Goal: Transaction & Acquisition: Purchase product/service

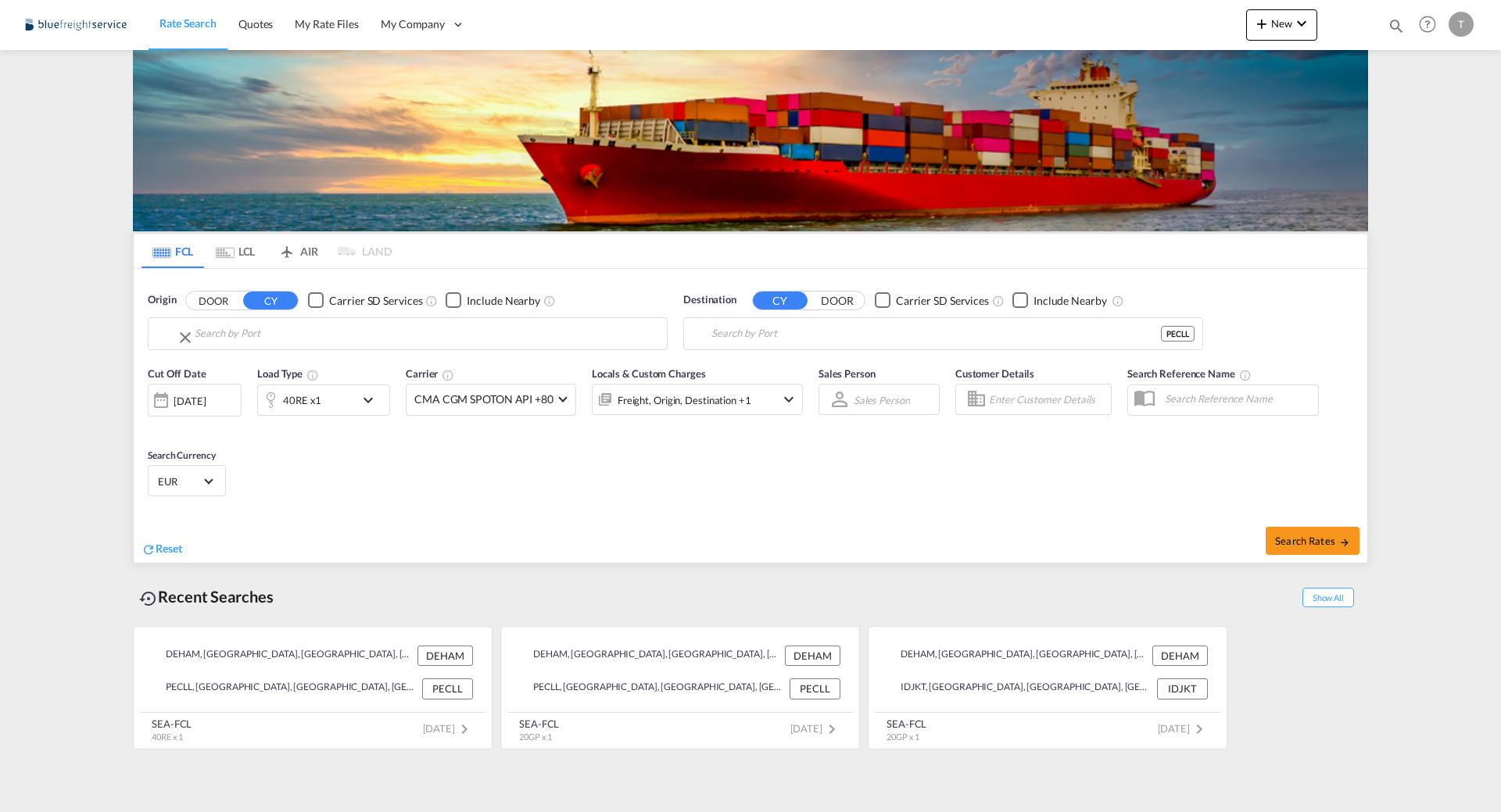
type input "[GEOGRAPHIC_DATA], [GEOGRAPHIC_DATA]"
click at [340, 335] on input "[GEOGRAPHIC_DATA], [GEOGRAPHIC_DATA]" at bounding box center [417, 334] width 483 height 23
click at [903, 334] on input "Callao, PECLL" at bounding box center [952, 334] width 483 height 23
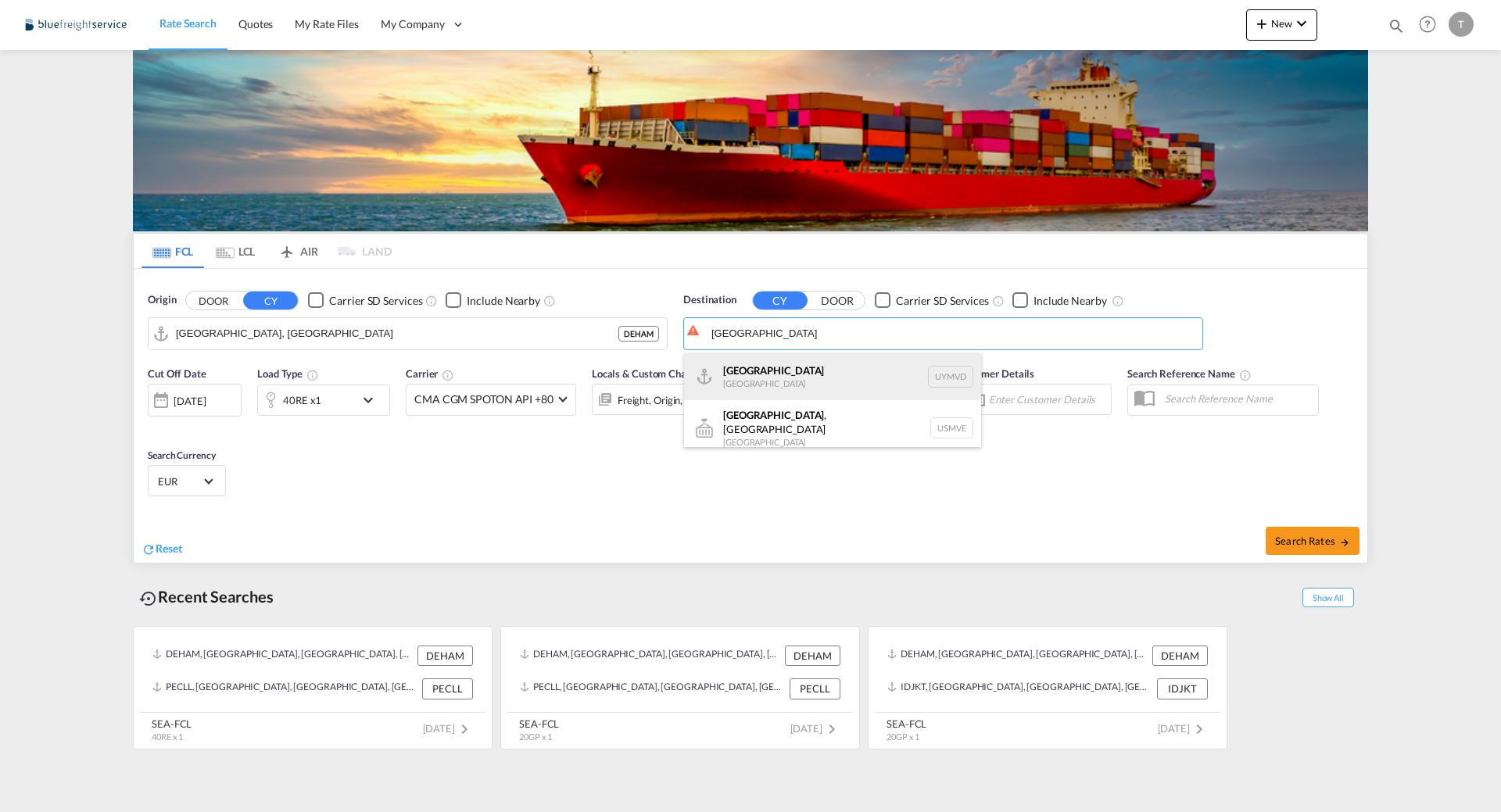
click at [852, 369] on div "[GEOGRAPHIC_DATA] [GEOGRAPHIC_DATA] UYMVD" at bounding box center [832, 377] width 297 height 47
type input "[GEOGRAPHIC_DATA], UYMVD"
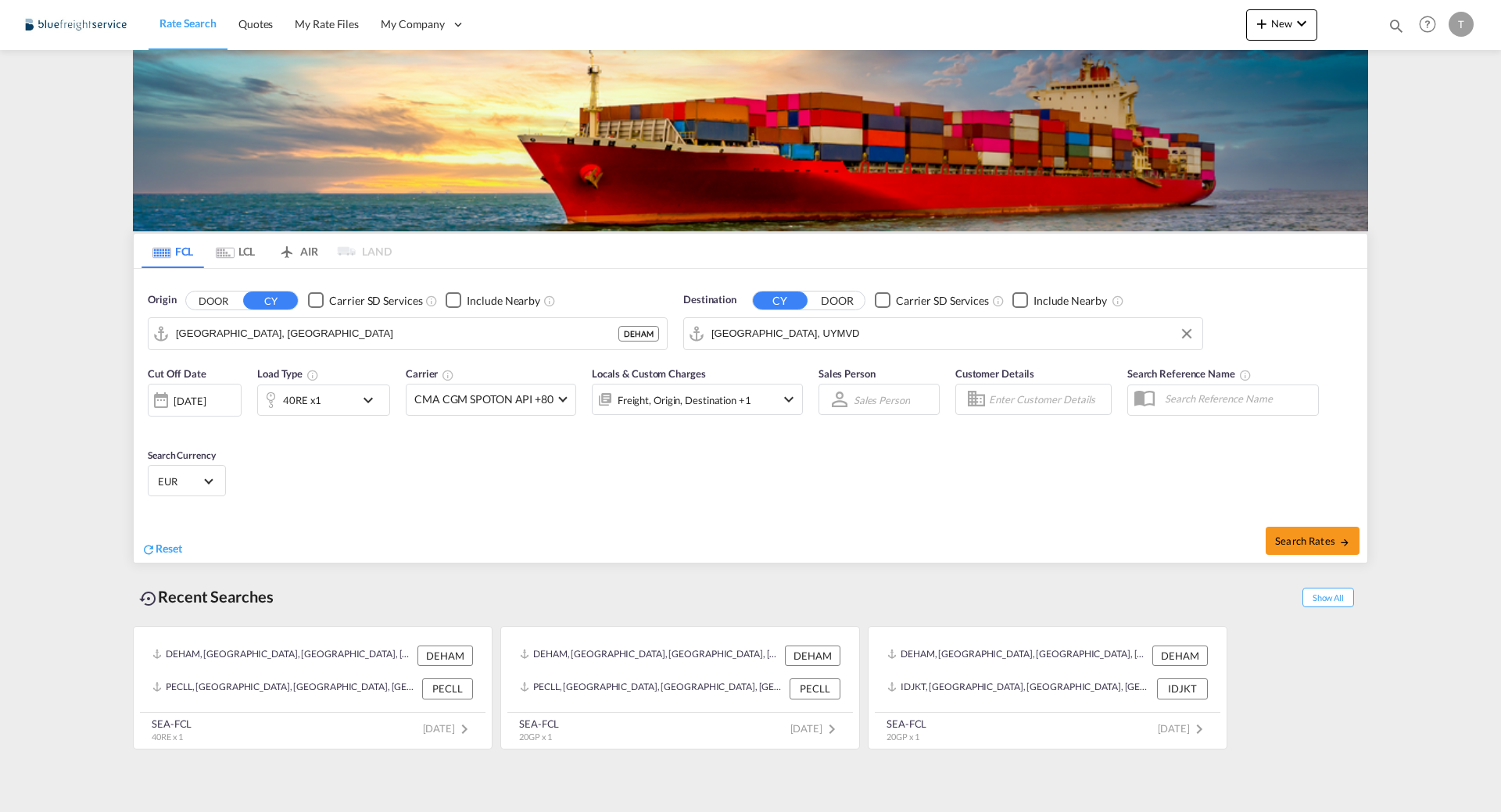
click at [353, 412] on div "40RE x1" at bounding box center [306, 400] width 97 height 31
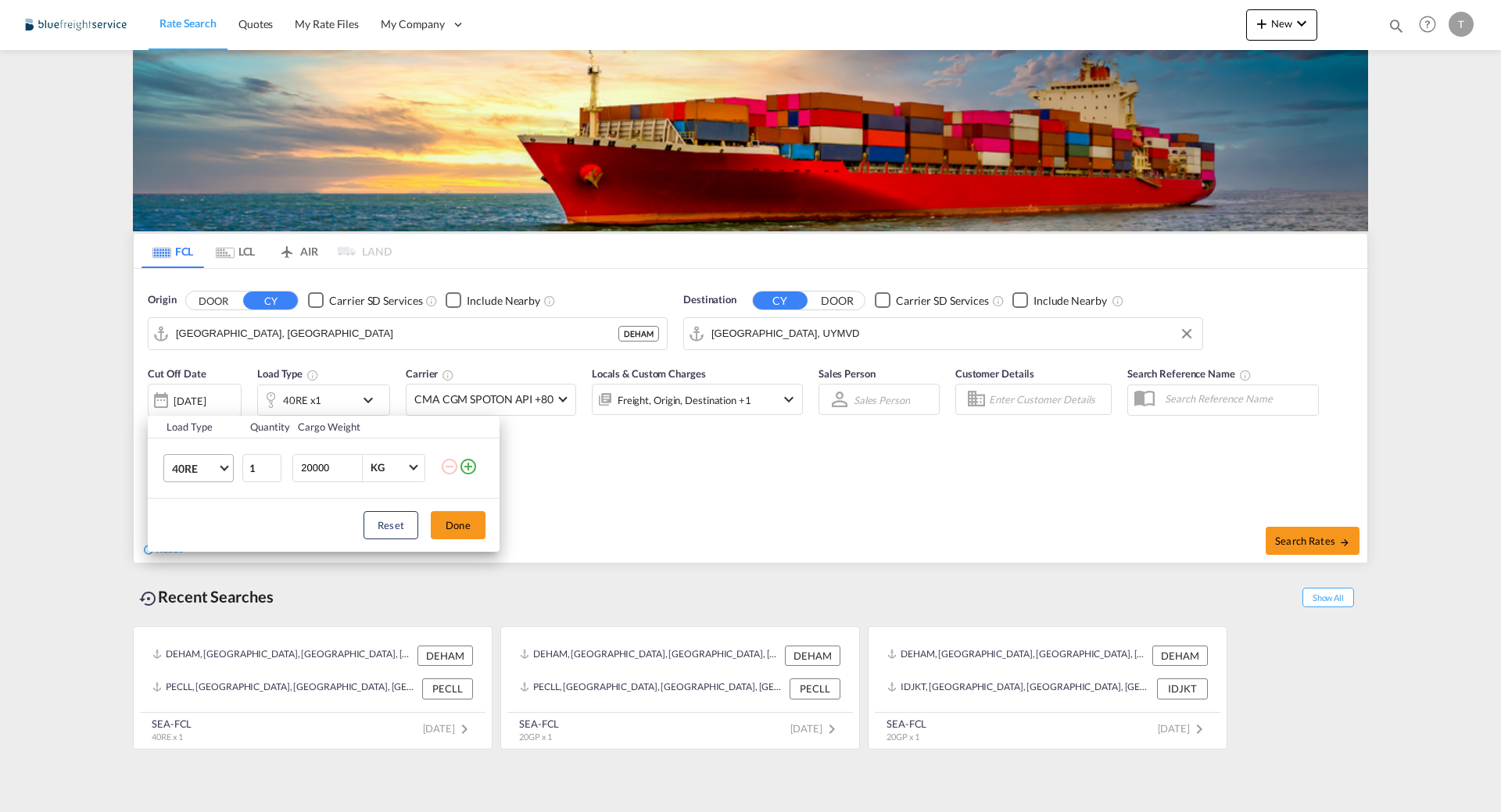
click at [203, 463] on span "40RE" at bounding box center [195, 469] width 46 height 16
click at [198, 386] on div "20GP" at bounding box center [186, 387] width 28 height 16
click at [463, 521] on button "Done" at bounding box center [458, 526] width 54 height 29
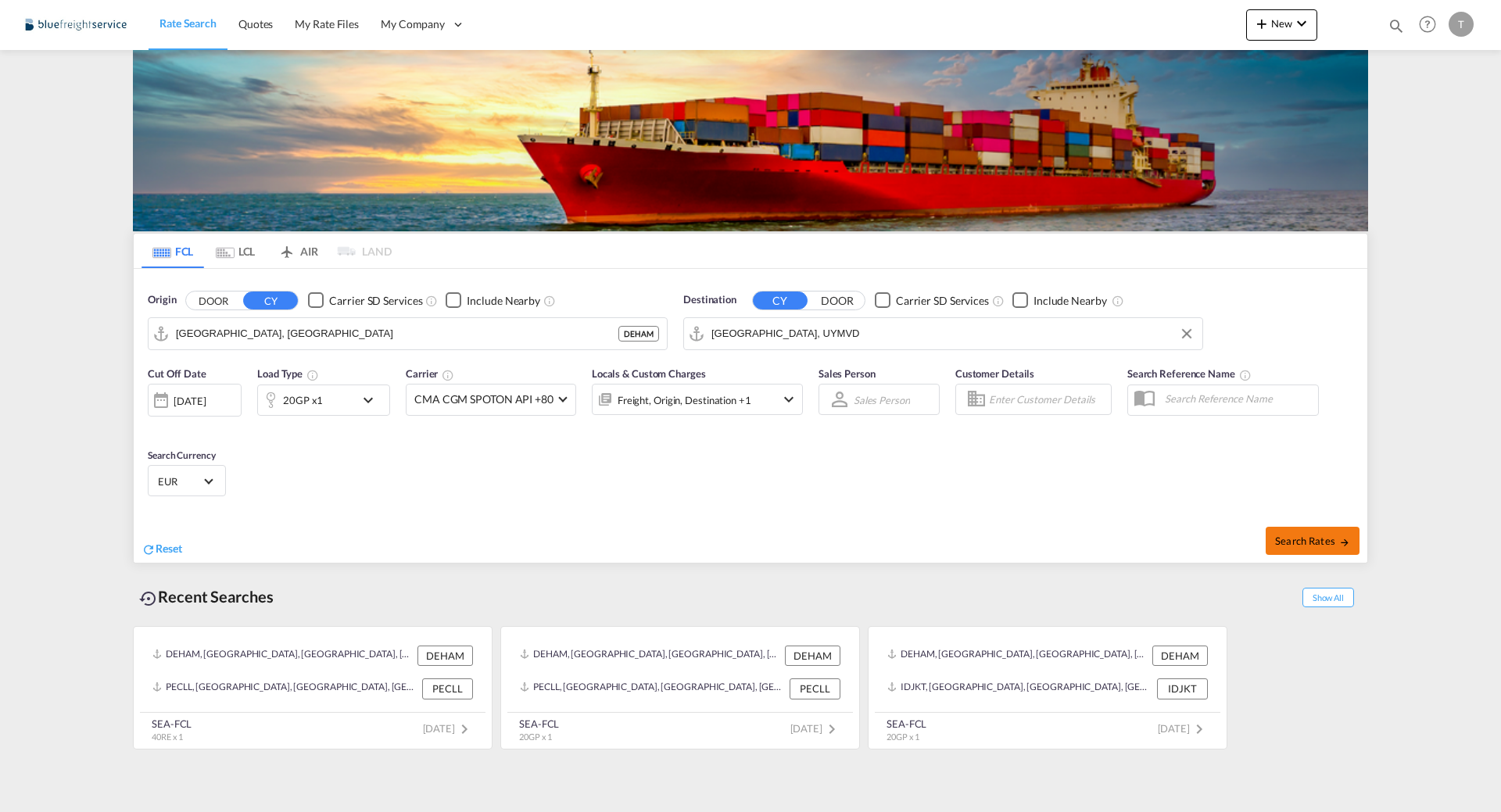
click at [1306, 536] on span "Search Rates" at bounding box center [1313, 541] width 75 height 12
type input "DEHAM to UYMVD / [DATE]"
